Goal: Check status: Check status

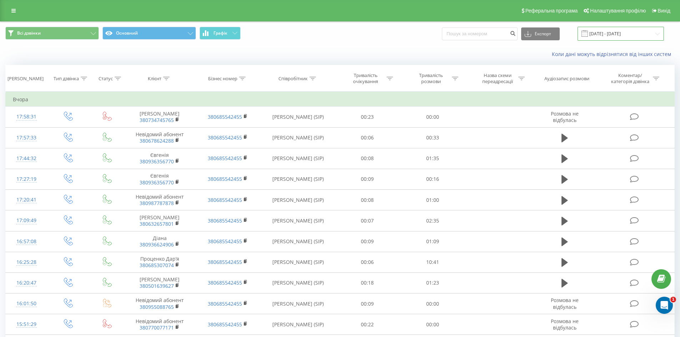
click at [611, 34] on input "[DATE] - [DATE]" at bounding box center [620, 34] width 86 height 14
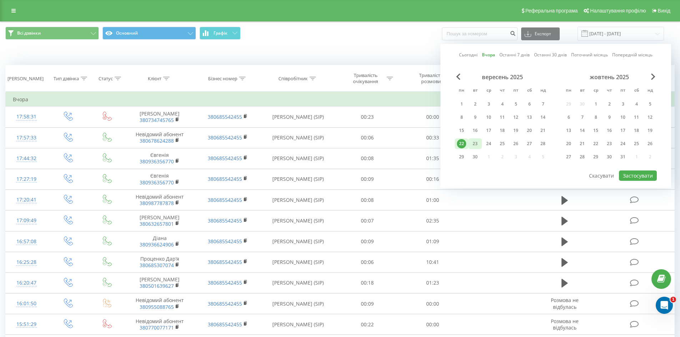
click at [479, 143] on div "23" at bounding box center [474, 143] width 9 height 9
click at [631, 174] on button "Застосувати" at bounding box center [638, 176] width 38 height 10
type input "[DATE] - [DATE]"
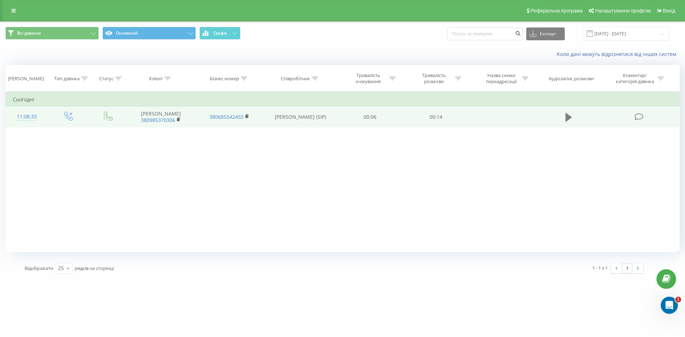
click at [571, 119] on icon at bounding box center [569, 117] width 6 height 10
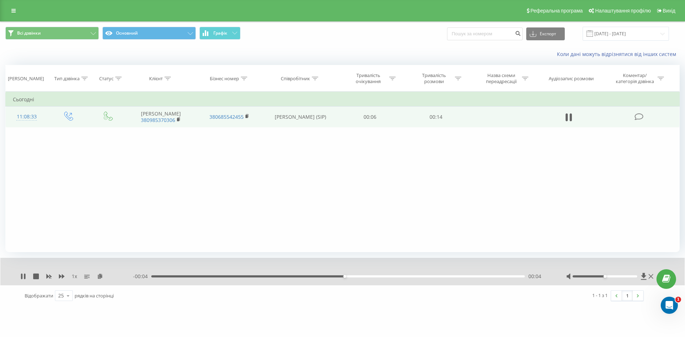
click at [571, 119] on icon at bounding box center [571, 117] width 2 height 8
